Goal: Task Accomplishment & Management: Complete application form

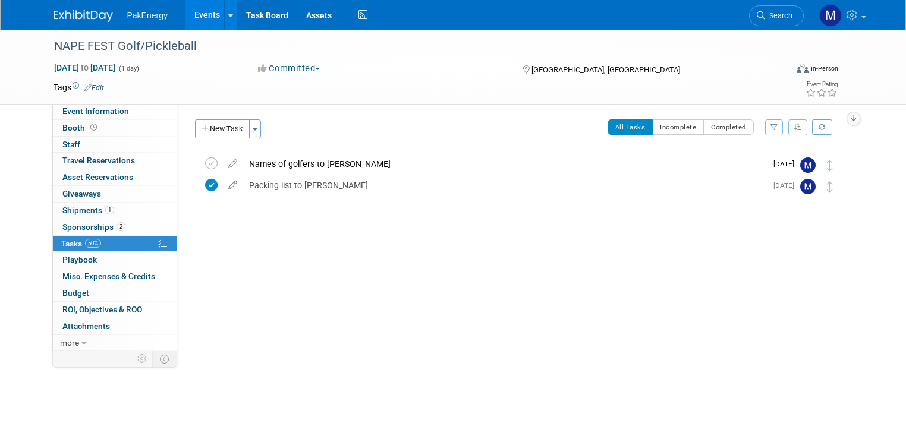
click at [197, 11] on link "Events" at bounding box center [206, 15] width 43 height 30
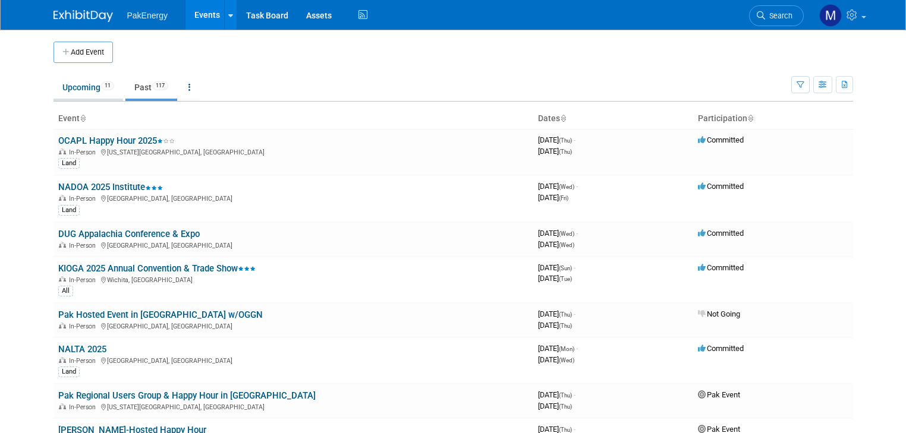
click at [59, 83] on link "Upcoming 11" at bounding box center [88, 87] width 70 height 23
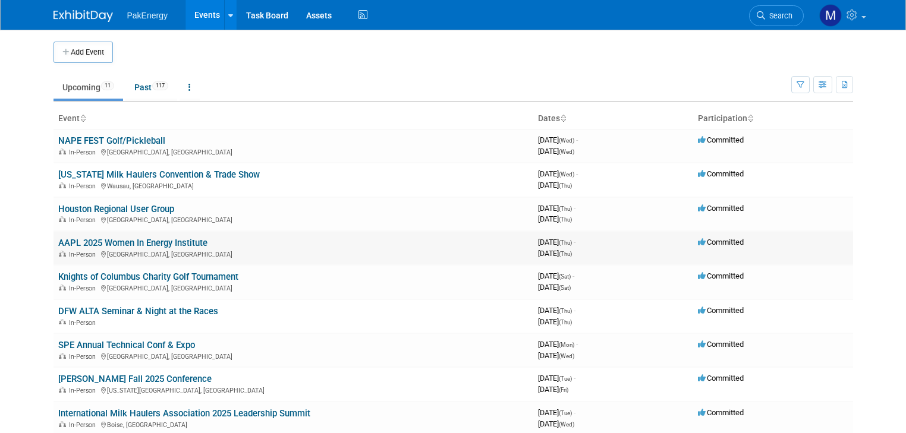
click at [181, 241] on link "AAPL 2025 Women In Energy Institute" at bounding box center [132, 243] width 149 height 11
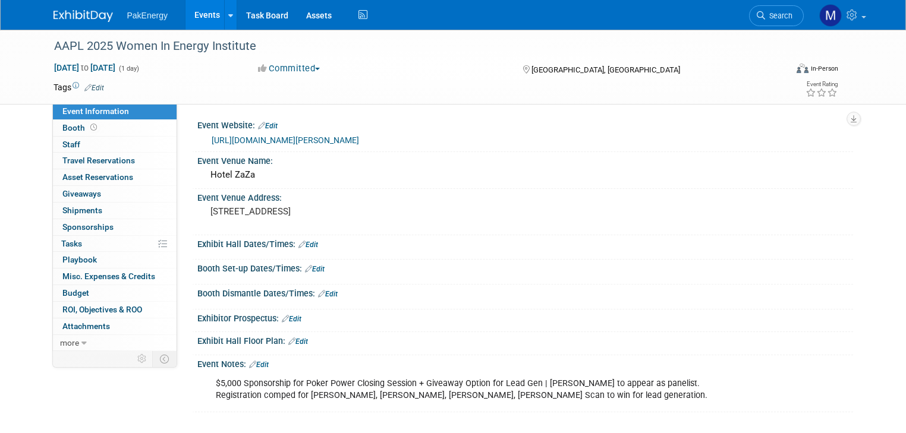
click at [83, 223] on span "Sponsorships 0" at bounding box center [87, 227] width 51 height 10
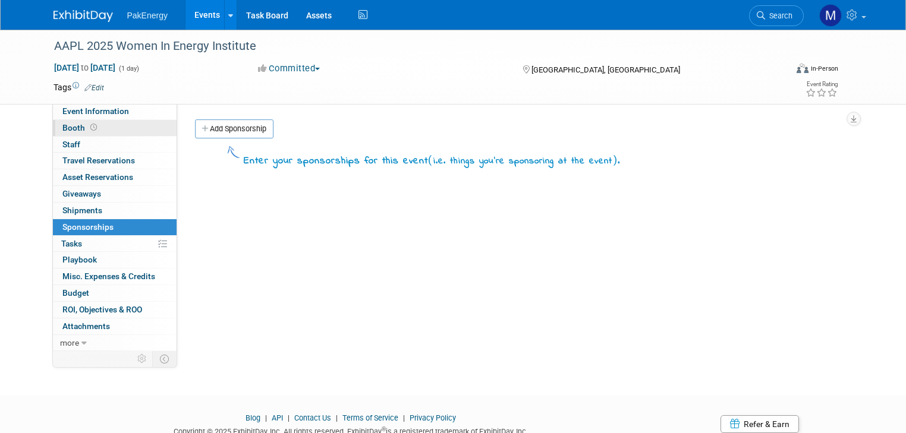
click at [62, 125] on span "Booth" at bounding box center [80, 128] width 37 height 10
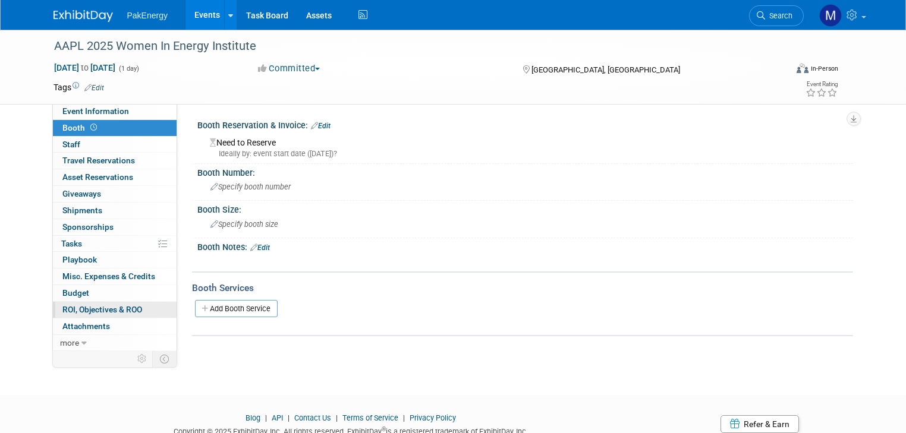
click at [84, 305] on span "ROI, Objectives & ROO 0" at bounding box center [102, 310] width 80 height 10
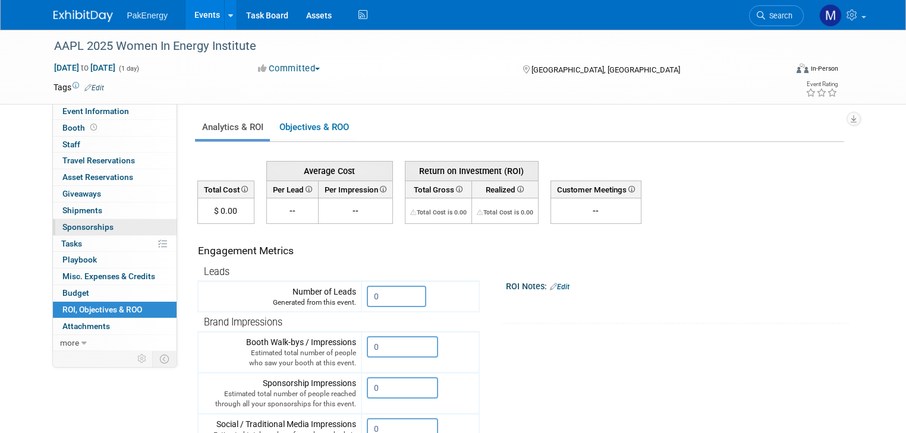
click at [74, 226] on span "Sponsorships 0" at bounding box center [87, 227] width 51 height 10
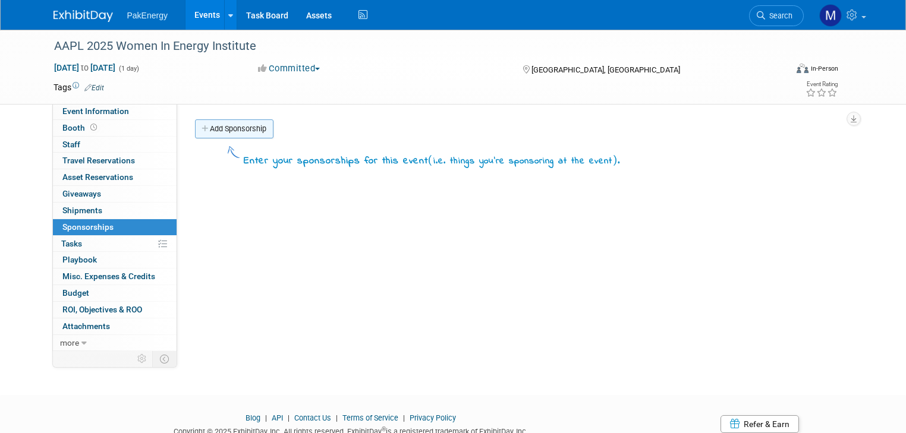
click at [226, 129] on link "Add Sponsorship" at bounding box center [234, 128] width 78 height 19
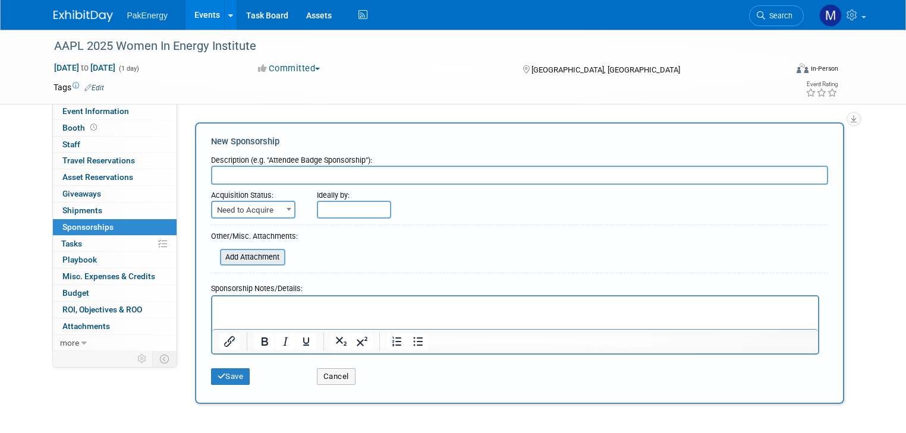
click at [258, 253] on input "file" at bounding box center [213, 257] width 141 height 14
click at [291, 174] on input "text" at bounding box center [519, 175] width 617 height 19
type input "Networking Reception Sponsorship - Power Poker Session"
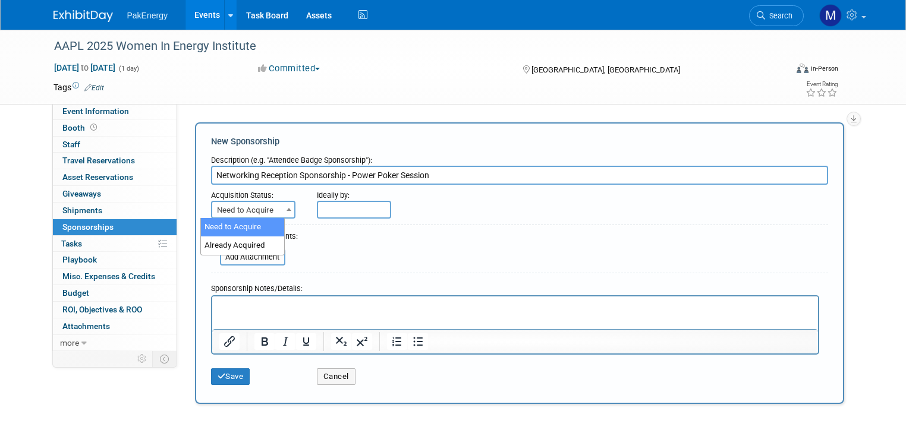
click at [286, 209] on b at bounding box center [288, 209] width 5 height 3
select select "2"
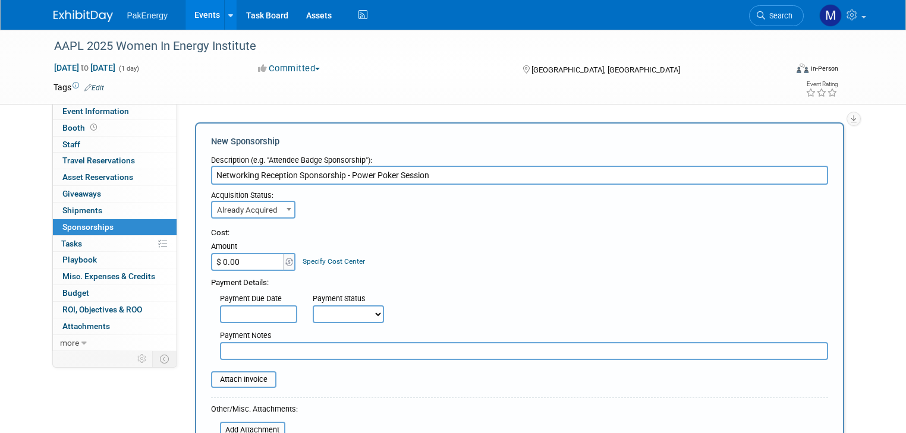
click at [256, 261] on input "$ 0.00" at bounding box center [248, 262] width 74 height 18
type input "$ 5,000.00"
click at [266, 311] on input "text" at bounding box center [258, 314] width 77 height 18
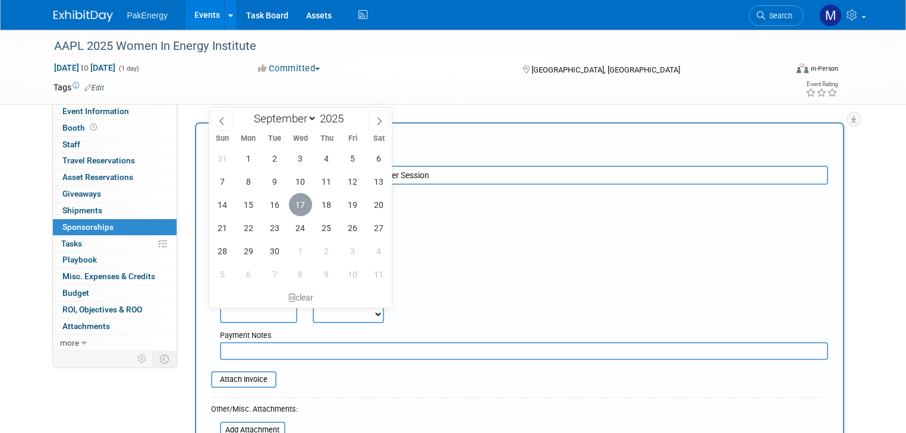
click at [300, 204] on span "17" at bounding box center [300, 204] width 23 height 23
type input "[DATE]"
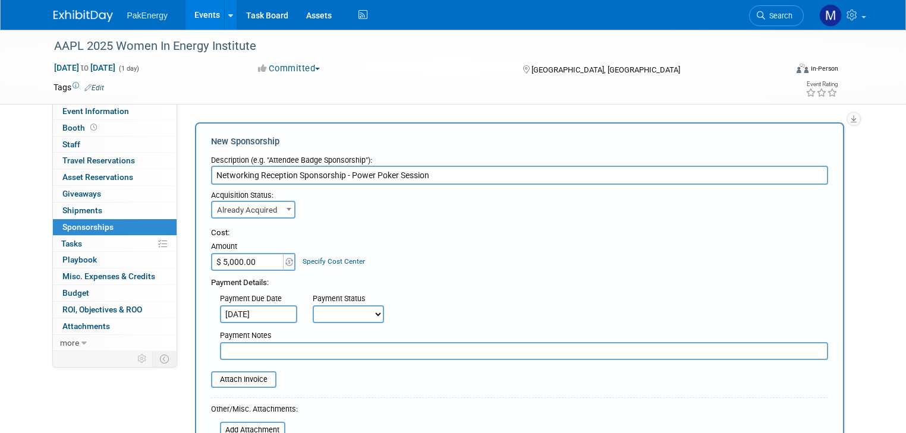
click at [364, 309] on select "Not Paid Yet Partially Paid Paid in Full" at bounding box center [348, 314] width 71 height 18
select select "1"
click at [313, 305] on select "Not Paid Yet Partially Paid Paid in Full" at bounding box center [348, 314] width 71 height 18
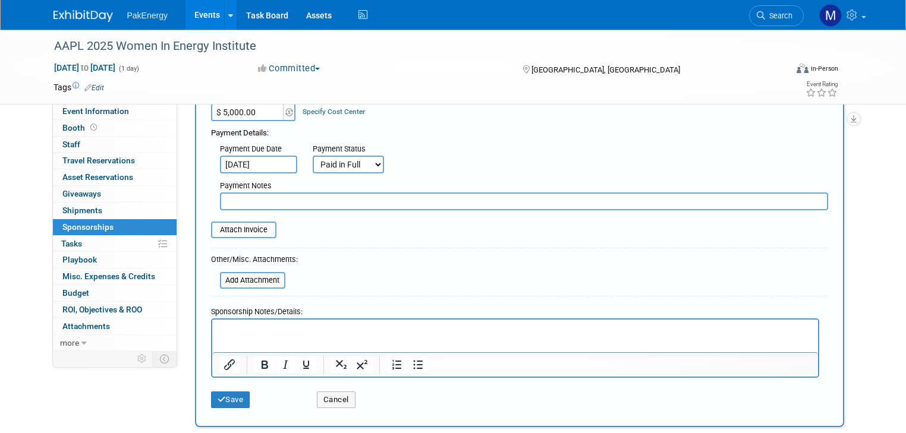
scroll to position [152, 0]
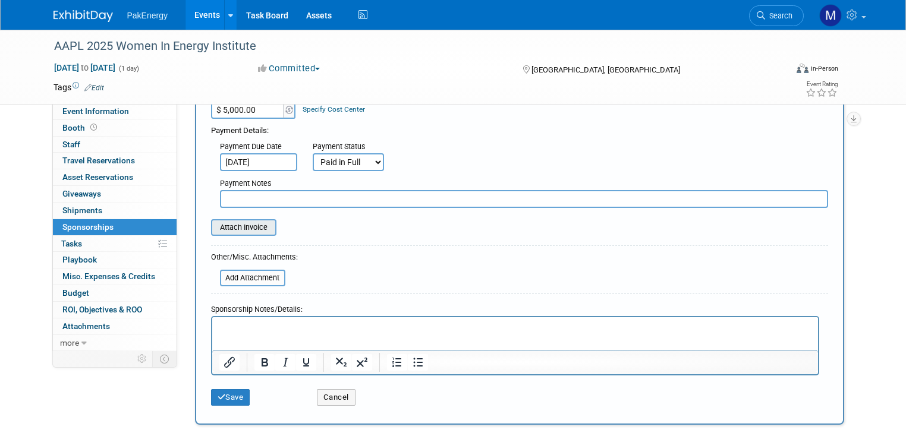
click at [226, 223] on input "file" at bounding box center [204, 227] width 141 height 14
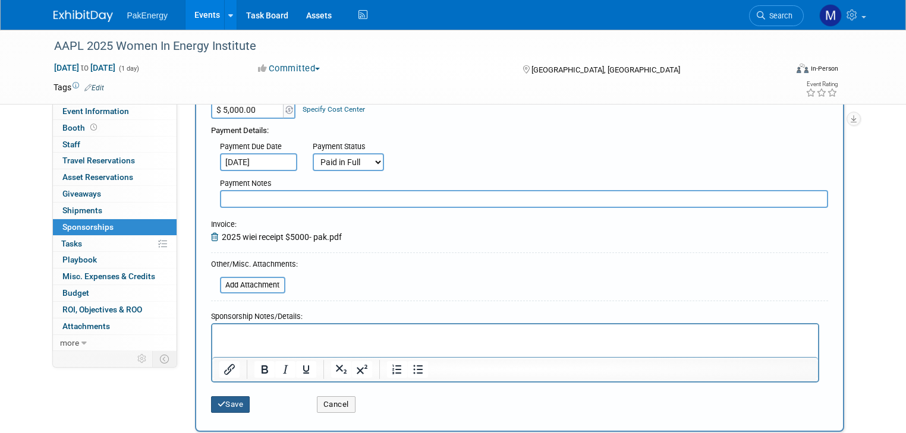
click at [222, 399] on button "Save" at bounding box center [230, 404] width 39 height 17
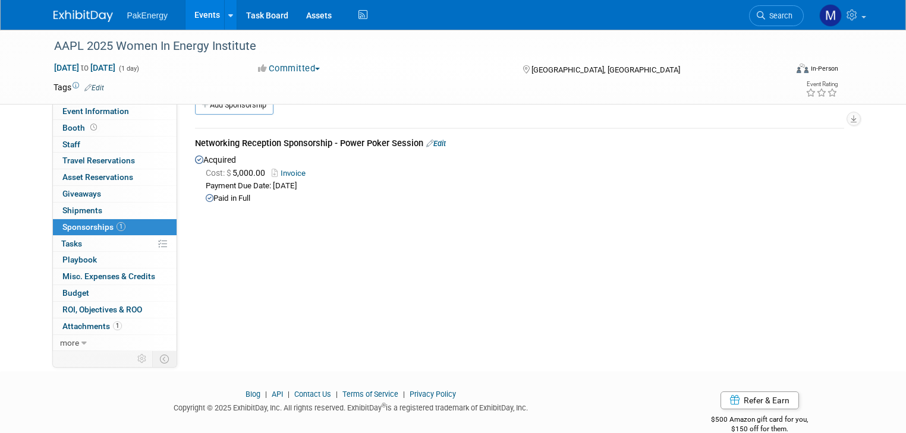
scroll to position [0, 0]
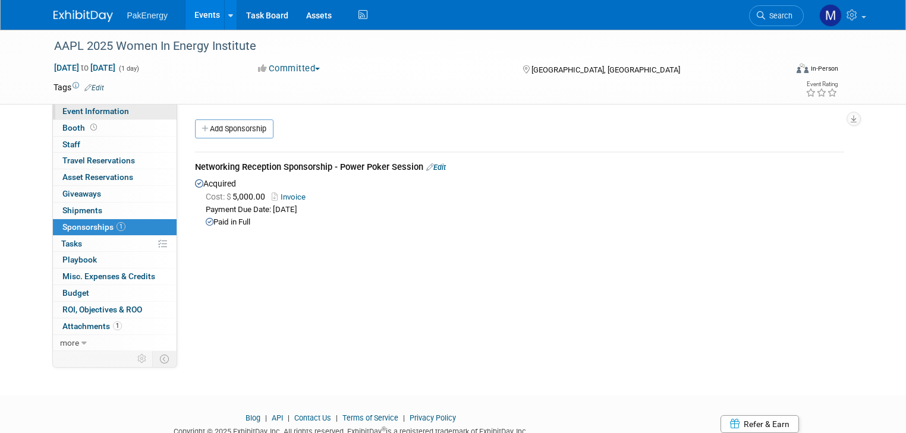
click at [97, 107] on span "Event Information" at bounding box center [95, 111] width 67 height 10
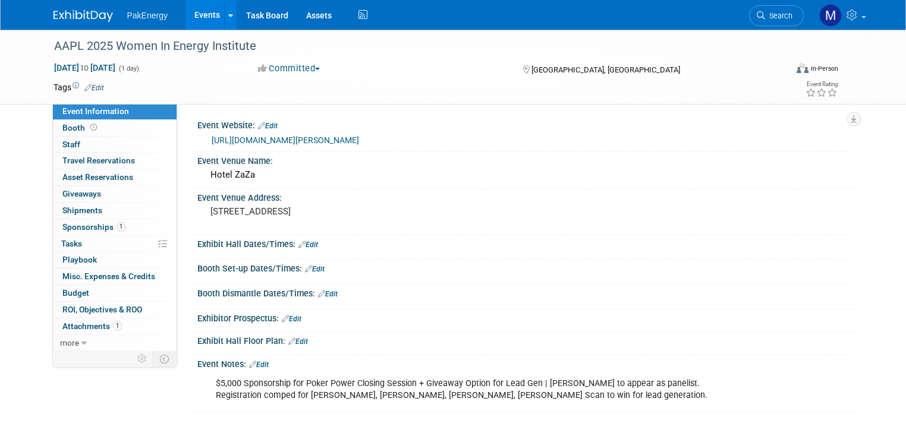
click at [300, 241] on link "Edit" at bounding box center [308, 245] width 20 height 8
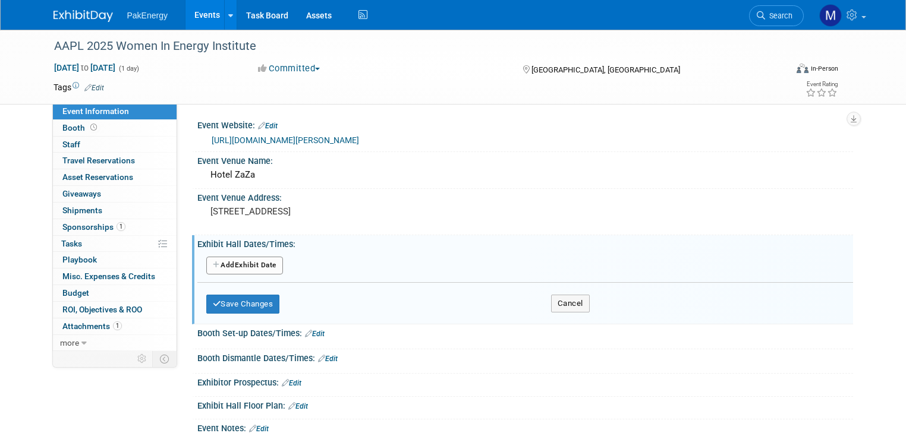
click at [247, 259] on button "Add Another Exhibit Date" at bounding box center [244, 266] width 77 height 18
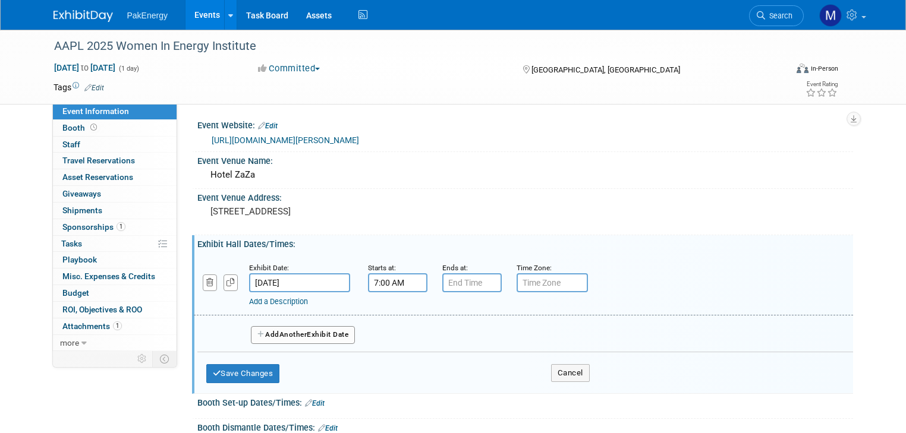
click at [387, 278] on input "7:00 AM" at bounding box center [397, 282] width 59 height 19
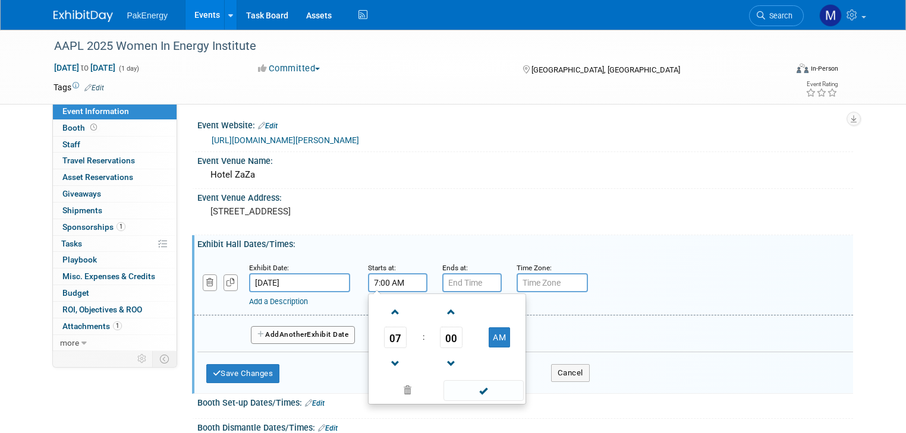
click at [394, 281] on input "7:00 AM" at bounding box center [397, 282] width 59 height 19
click at [385, 305] on span at bounding box center [395, 312] width 21 height 21
type input "8:00 AM"
click at [474, 383] on span at bounding box center [483, 390] width 80 height 21
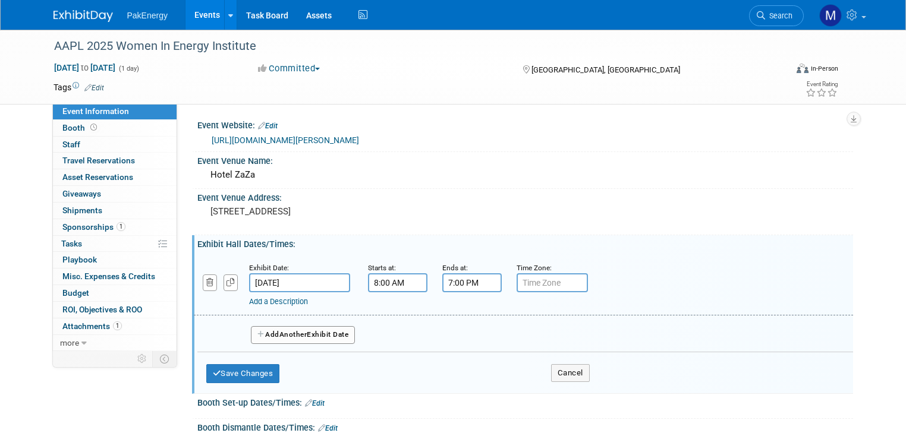
click at [469, 283] on input "7:00 PM" at bounding box center [471, 282] width 59 height 19
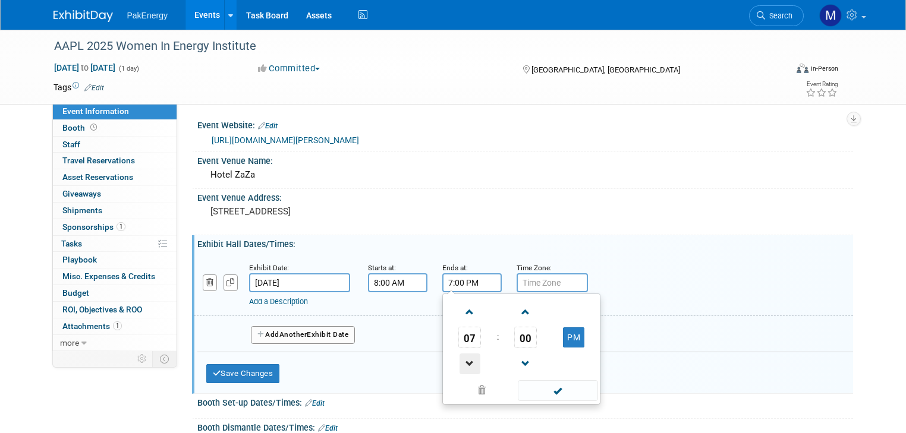
click at [459, 357] on span at bounding box center [469, 364] width 21 height 21
type input "5:00 PM"
click at [556, 383] on span at bounding box center [558, 390] width 80 height 21
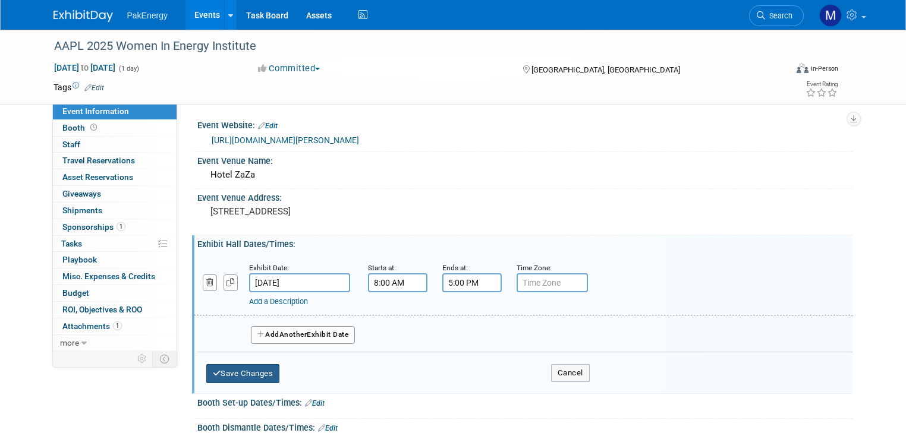
click at [231, 368] on button "Save Changes" at bounding box center [243, 373] width 74 height 19
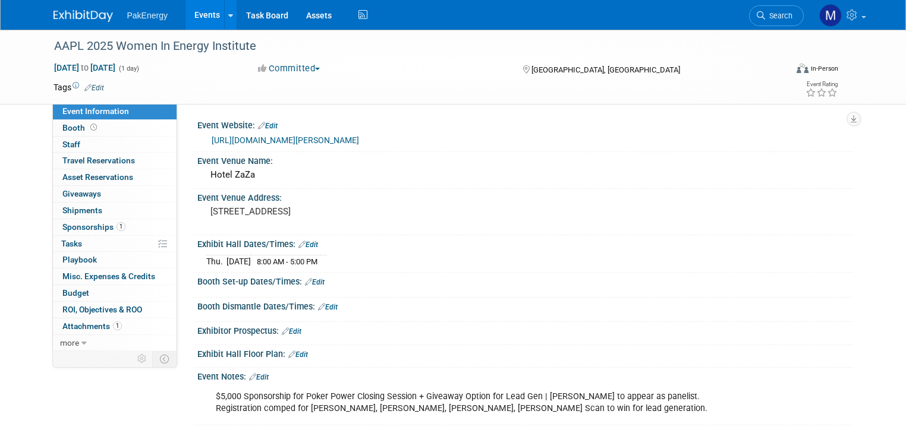
click at [251, 375] on link "Edit" at bounding box center [259, 377] width 20 height 8
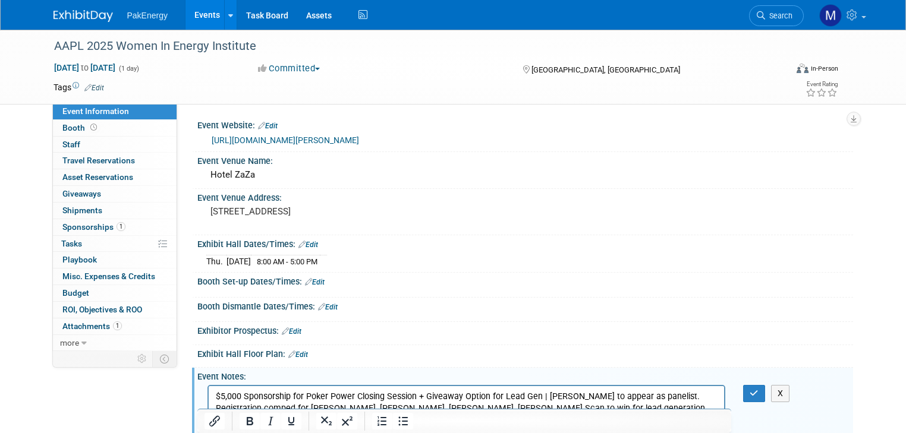
click at [542, 407] on p "$5,000 Sponsorship for Poker Power Closing Session + Giveaway Option for Lead G…" at bounding box center [466, 402] width 502 height 24
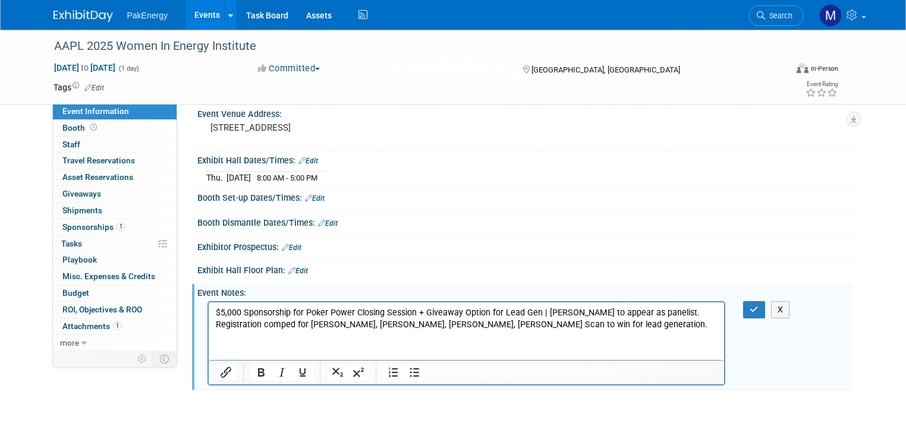
scroll to position [97, 0]
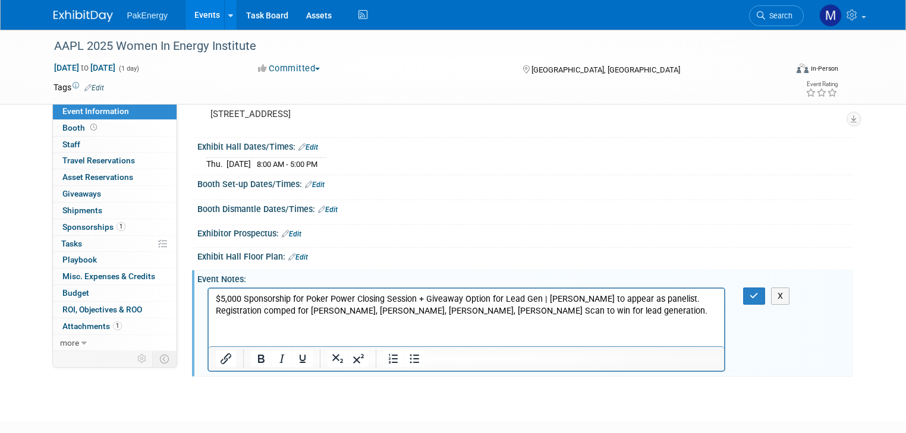
click at [526, 311] on p "$5,000 Sponsorship for Poker Power Closing Session + Giveaway Option for Lead G…" at bounding box center [466, 305] width 502 height 24
click at [756, 288] on button "button" at bounding box center [754, 296] width 22 height 17
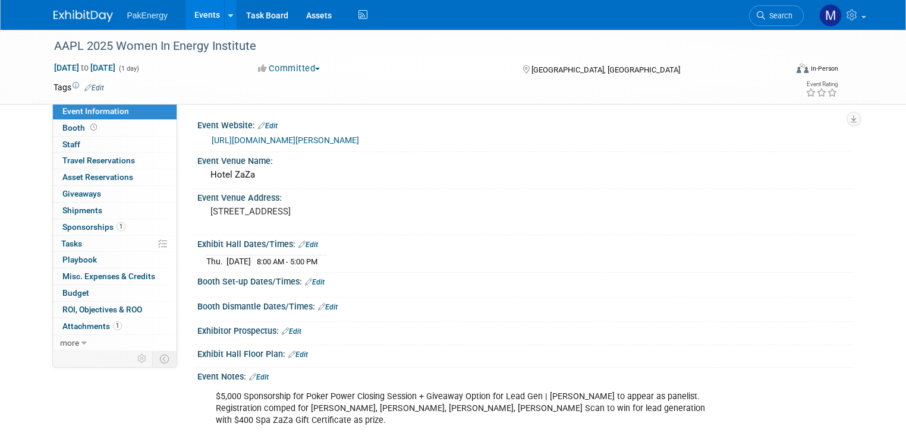
scroll to position [0, 0]
